Goal: Answer question/provide support: Answer question/provide support

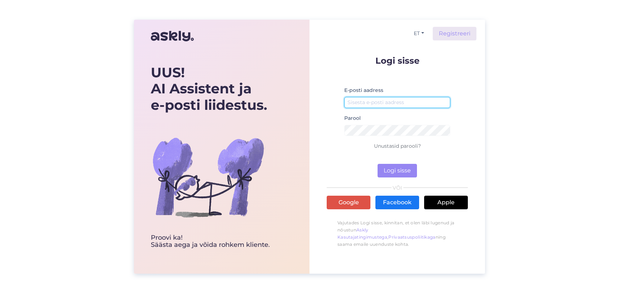
type input "[PERSON_NAME][EMAIL_ADDRESS][DOMAIN_NAME]"
click at [391, 163] on form "Logi sisse E-posti aadress [PERSON_NAME][EMAIL_ADDRESS][DOMAIN_NAME] Parool Unu…" at bounding box center [396, 116] width 141 height 121
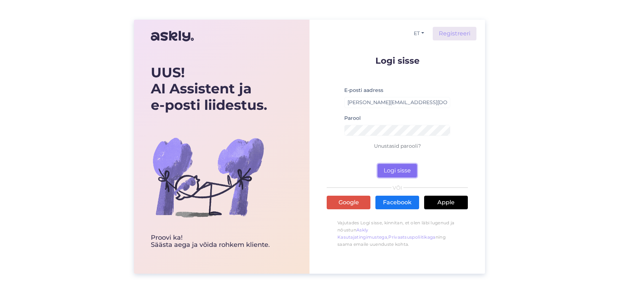
click at [389, 168] on button "Logi sisse" at bounding box center [396, 171] width 39 height 14
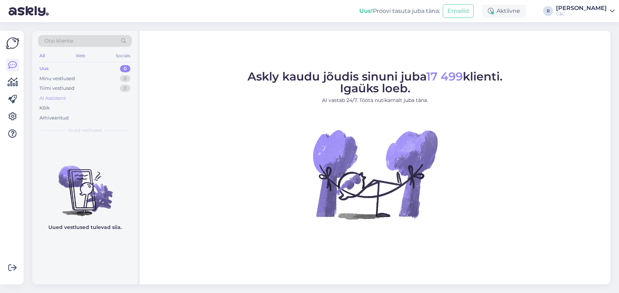
click at [73, 94] on div "AI Assistent" at bounding box center [85, 98] width 94 height 10
click at [66, 106] on div "Kõik" at bounding box center [85, 108] width 94 height 10
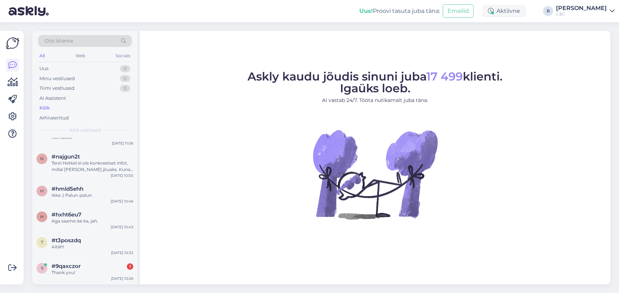
scroll to position [274, 0]
click at [79, 219] on div "Aga saame ise ka, jah." at bounding box center [93, 220] width 82 height 6
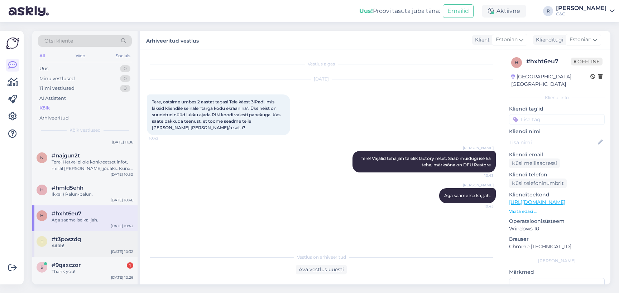
click at [77, 248] on div "Aitäh!" at bounding box center [93, 246] width 82 height 6
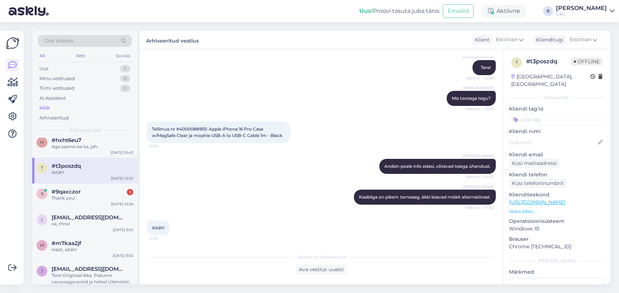
scroll to position [348, 0]
click at [81, 219] on span "[EMAIL_ADDRESS][DOMAIN_NAME]" at bounding box center [89, 217] width 74 height 6
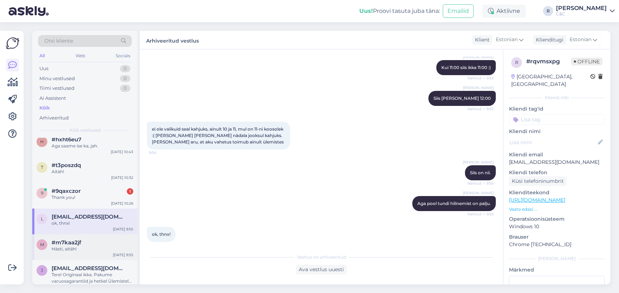
click at [74, 244] on span "#m7kaa2jf" at bounding box center [67, 242] width 30 height 6
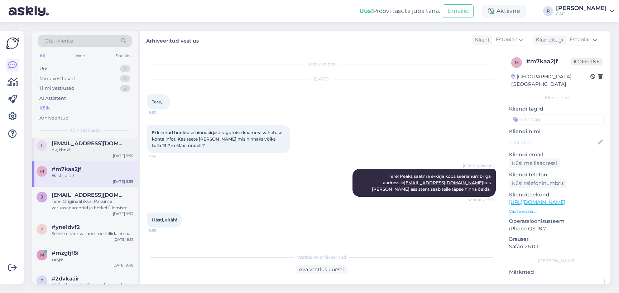
scroll to position [444, 0]
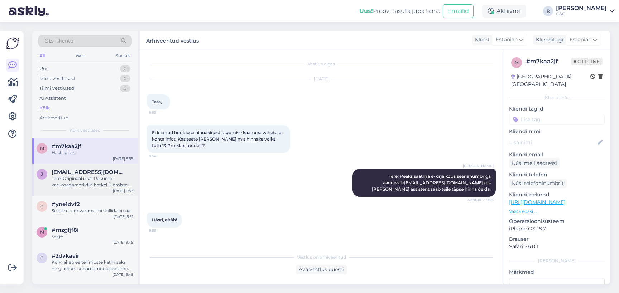
click at [86, 183] on div "Tere! Originaal ikka. Pakume varuosagarantiid ja hetkel Ülemistel on akuvahetus…" at bounding box center [93, 181] width 82 height 13
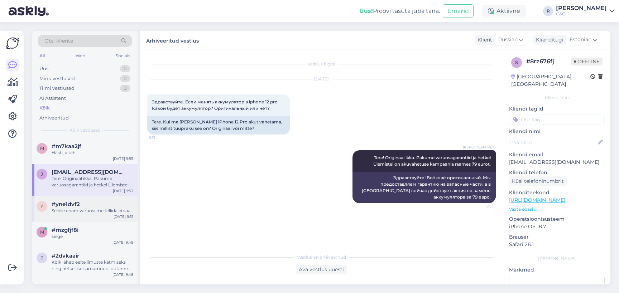
click at [92, 200] on div "y #yne1dvf2 Sellele enam varuosi me tellida ei saa. [DATE] 9:51" at bounding box center [84, 209] width 105 height 26
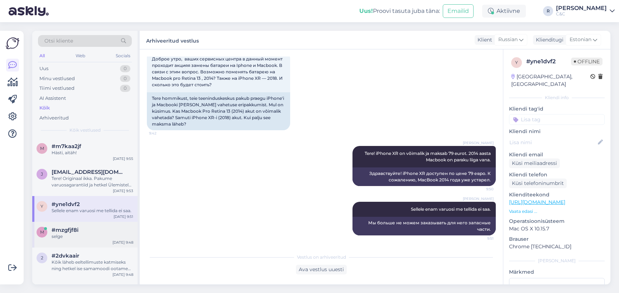
click at [89, 237] on div "selge" at bounding box center [93, 236] width 82 height 6
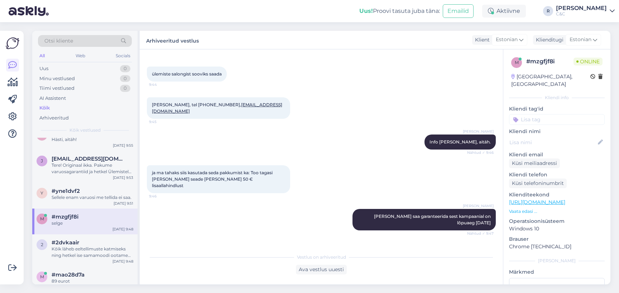
scroll to position [456, 0]
click at [82, 249] on div "Kõik läheb eeltellimuste katmiseks ning hetkel ise samamoodi ootame suuremaid t…" at bounding box center [93, 254] width 82 height 13
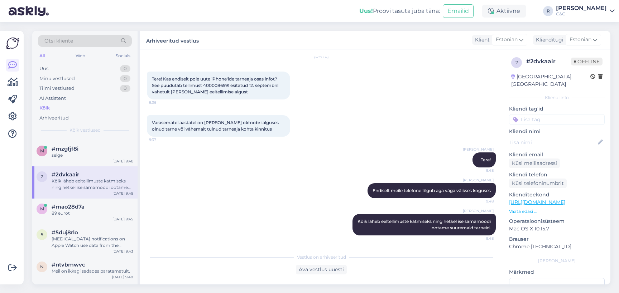
scroll to position [0, 0]
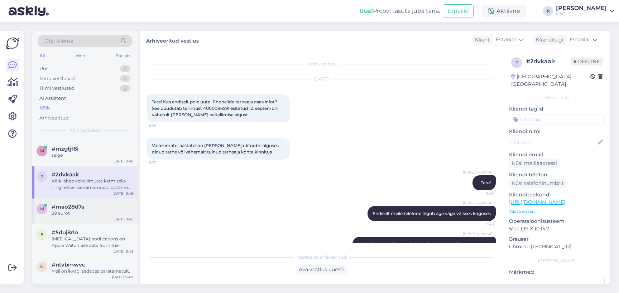
click at [97, 210] on div "89 eurot" at bounding box center [93, 213] width 82 height 6
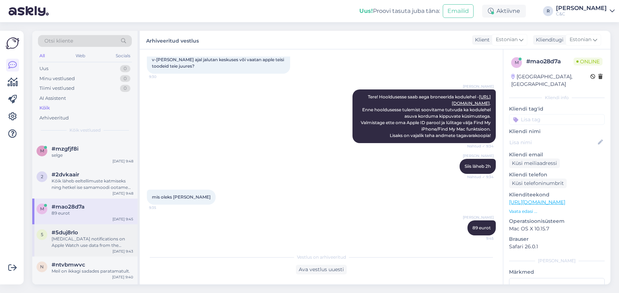
scroll to position [560, 0]
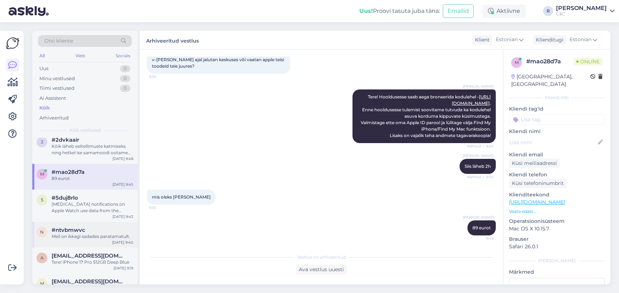
click at [96, 235] on div "Meil on ikkagi sadades paratamatult." at bounding box center [93, 236] width 82 height 6
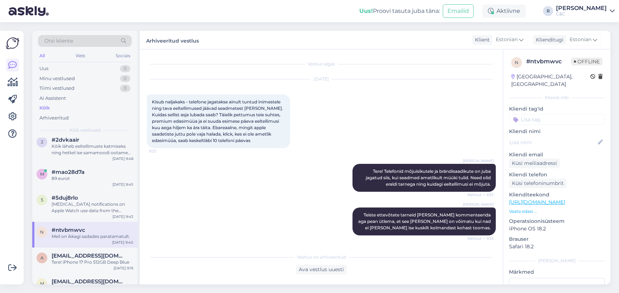
scroll to position [0, 0]
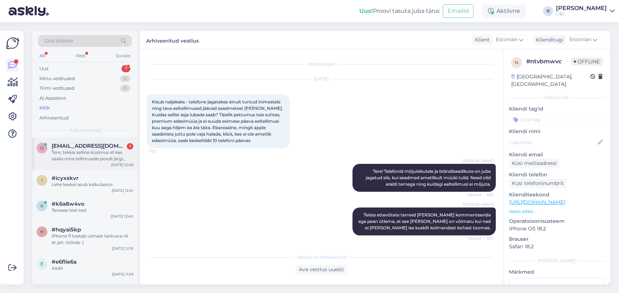
click at [69, 145] on span "[EMAIL_ADDRESS][DOMAIN_NAME]" at bounding box center [89, 146] width 74 height 6
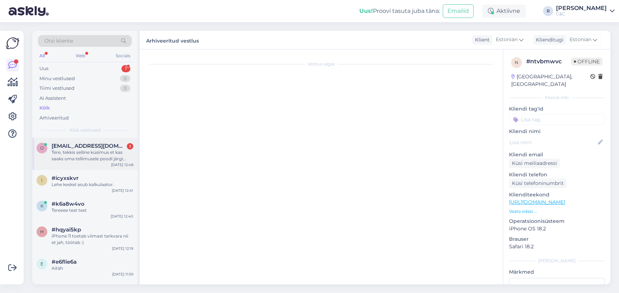
scroll to position [228, 0]
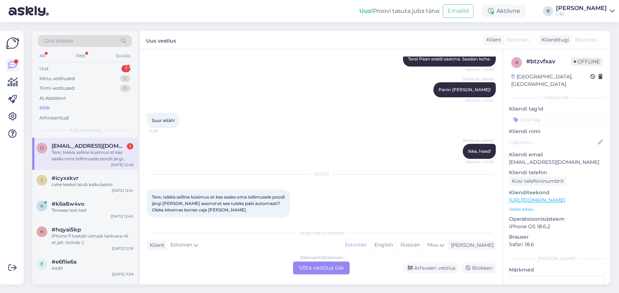
click at [307, 265] on div "Estonian to Estonian Võta vestlus üle" at bounding box center [321, 268] width 57 height 13
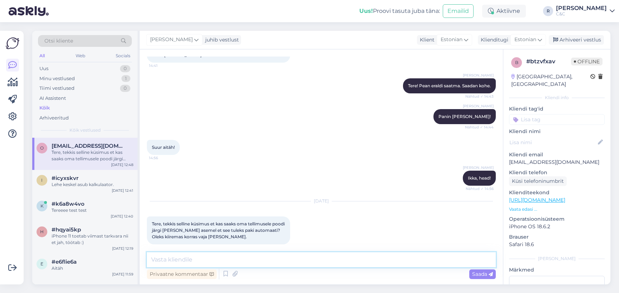
click at [277, 260] on textarea at bounding box center [321, 259] width 349 height 15
click at [269, 260] on textarea at bounding box center [321, 259] width 349 height 15
type textarea "Tere! Kui toode on kohapeal olemas siis ikka, mis tellimuse number oleks?"
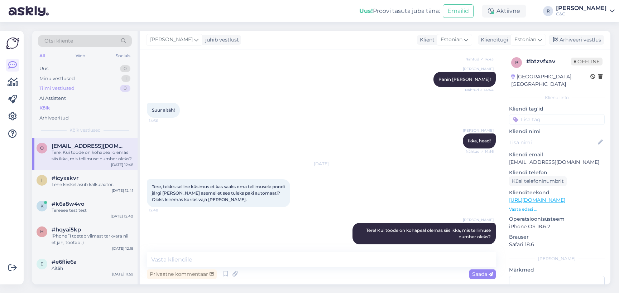
click at [92, 83] on div "Tiimi vestlused 0" at bounding box center [85, 88] width 94 height 10
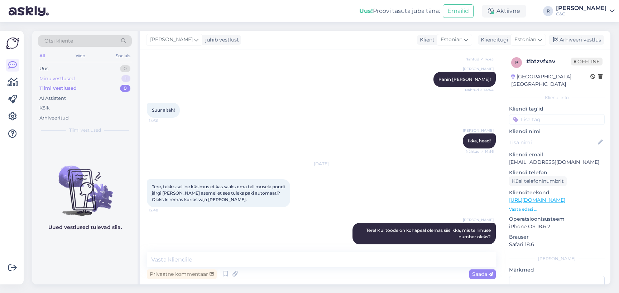
click at [92, 80] on div "Minu vestlused 1" at bounding box center [85, 79] width 94 height 10
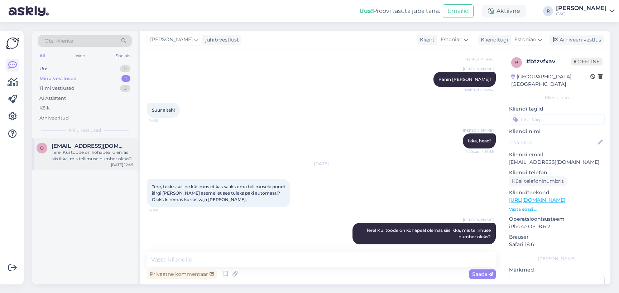
click at [82, 145] on span "[EMAIL_ADDRESS][DOMAIN_NAME]" at bounding box center [89, 146] width 74 height 6
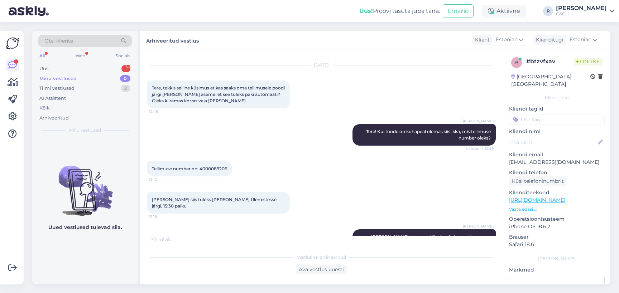
scroll to position [370, 0]
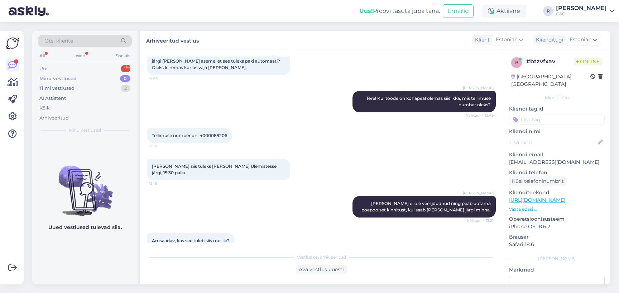
click at [113, 66] on div "Uus 2" at bounding box center [85, 69] width 94 height 10
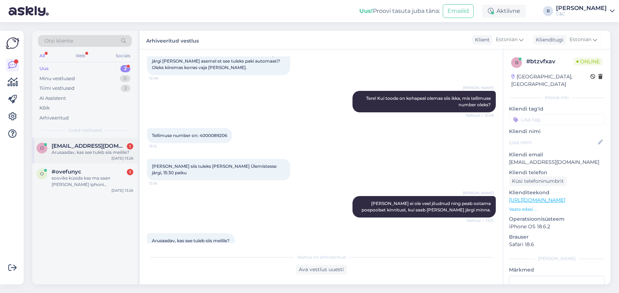
click at [96, 152] on div "Arusaadav, kas see tuleb siis meilile?" at bounding box center [93, 152] width 82 height 6
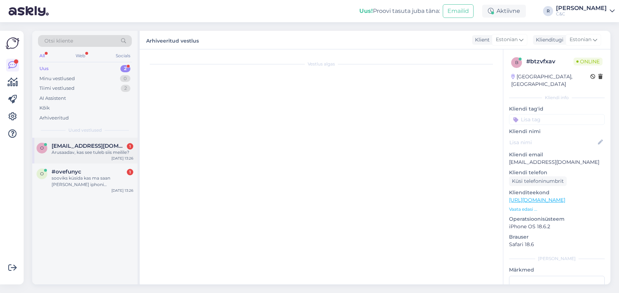
scroll to position [394, 0]
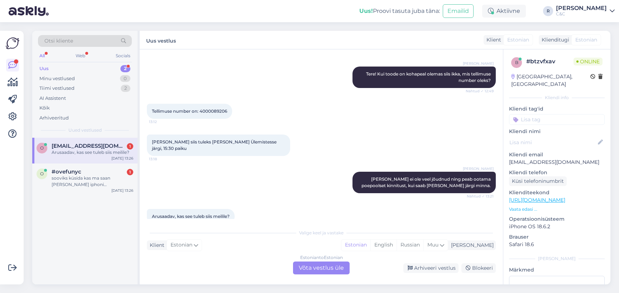
click at [329, 273] on div "Estonian to Estonian Võta vestlus üle" at bounding box center [321, 268] width 57 height 13
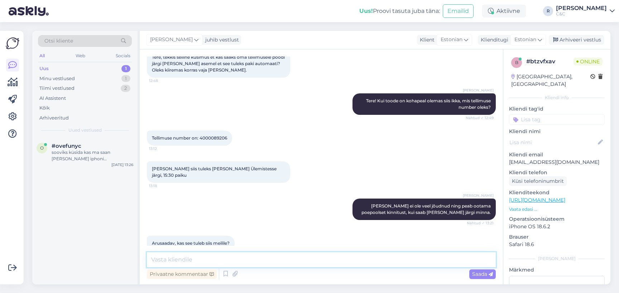
click at [313, 264] on textarea at bounding box center [321, 259] width 349 height 15
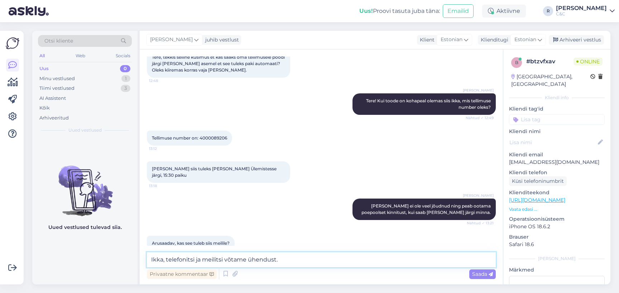
type textarea "Ikka, telefonitsi ja meilitsi võtame ühendust."
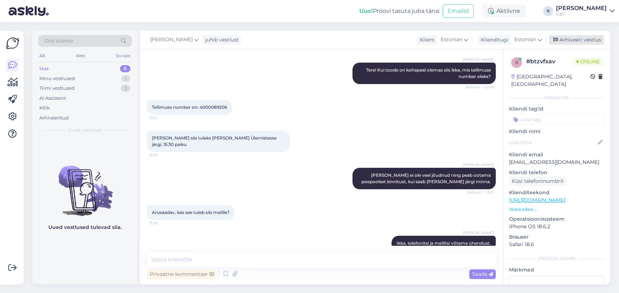
click at [566, 38] on div "Arhiveeri vestlus" at bounding box center [575, 40] width 55 height 10
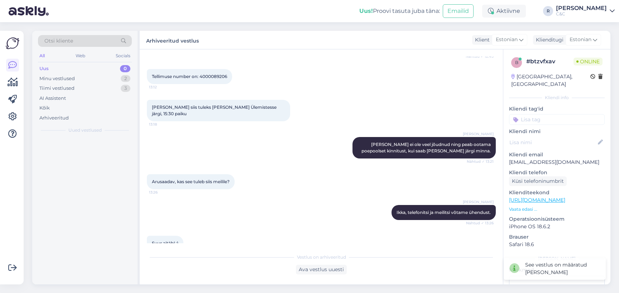
scroll to position [432, 0]
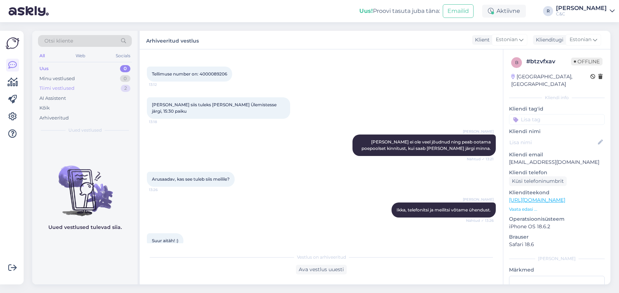
click at [97, 87] on div "Tiimi vestlused 2" at bounding box center [85, 88] width 94 height 10
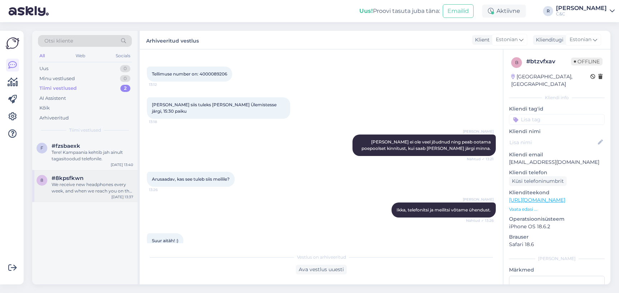
click at [86, 172] on div "8 #8kpsfkwn We receive new headphones every week, and when we reach you on the …" at bounding box center [84, 186] width 105 height 32
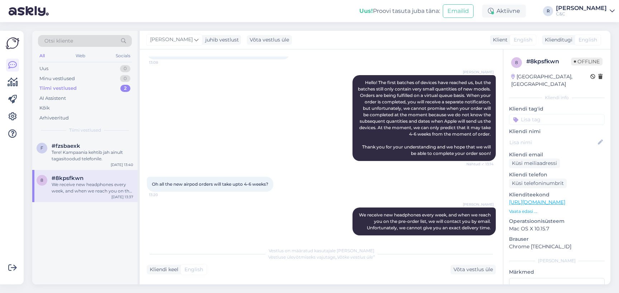
scroll to position [69, 0]
click at [86, 159] on div "Tere! Kampaania kehtib jah ainult tagasitoodud telefonile." at bounding box center [93, 155] width 82 height 13
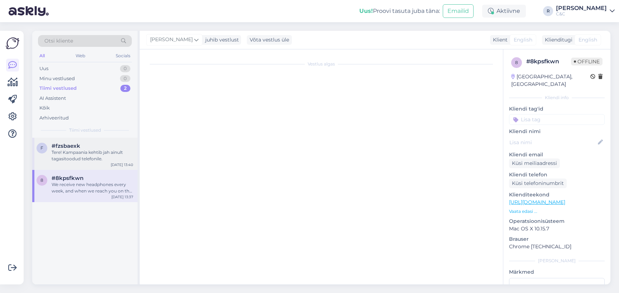
scroll to position [0, 0]
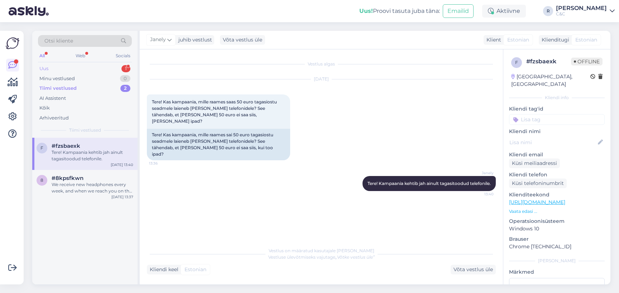
click at [113, 70] on div "Uus 1" at bounding box center [85, 69] width 94 height 10
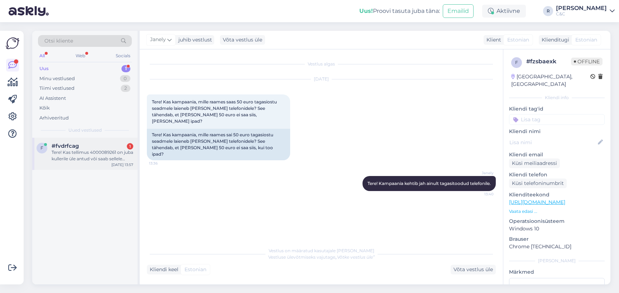
click at [95, 155] on div "Tere! Kas tellimus 4000089261 on juba kullerile üle antud või saab sellele kuhu…" at bounding box center [93, 155] width 82 height 13
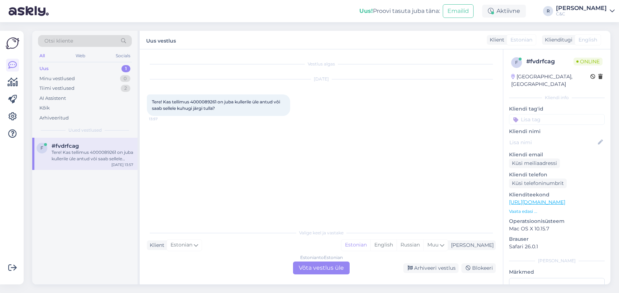
click at [324, 270] on div "Estonian to Estonian Võta vestlus üle" at bounding box center [321, 268] width 57 height 13
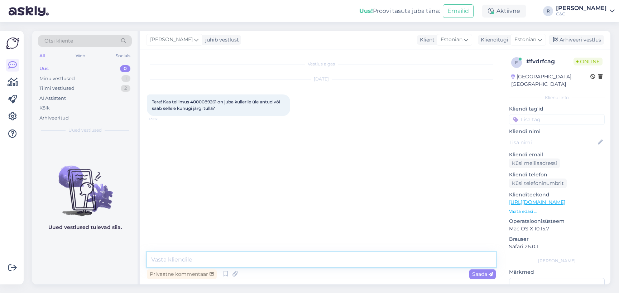
click at [303, 257] on textarea at bounding box center [321, 259] width 349 height 15
type textarea "Tere! Kohe uurin."
click at [205, 101] on span "Tere! Kas tellimus 4000089261 on juba kullerile üle antud või saab sellele kuhu…" at bounding box center [216, 105] width 129 height 12
copy span "4000089261"
